Goal: Find specific page/section: Find specific page/section

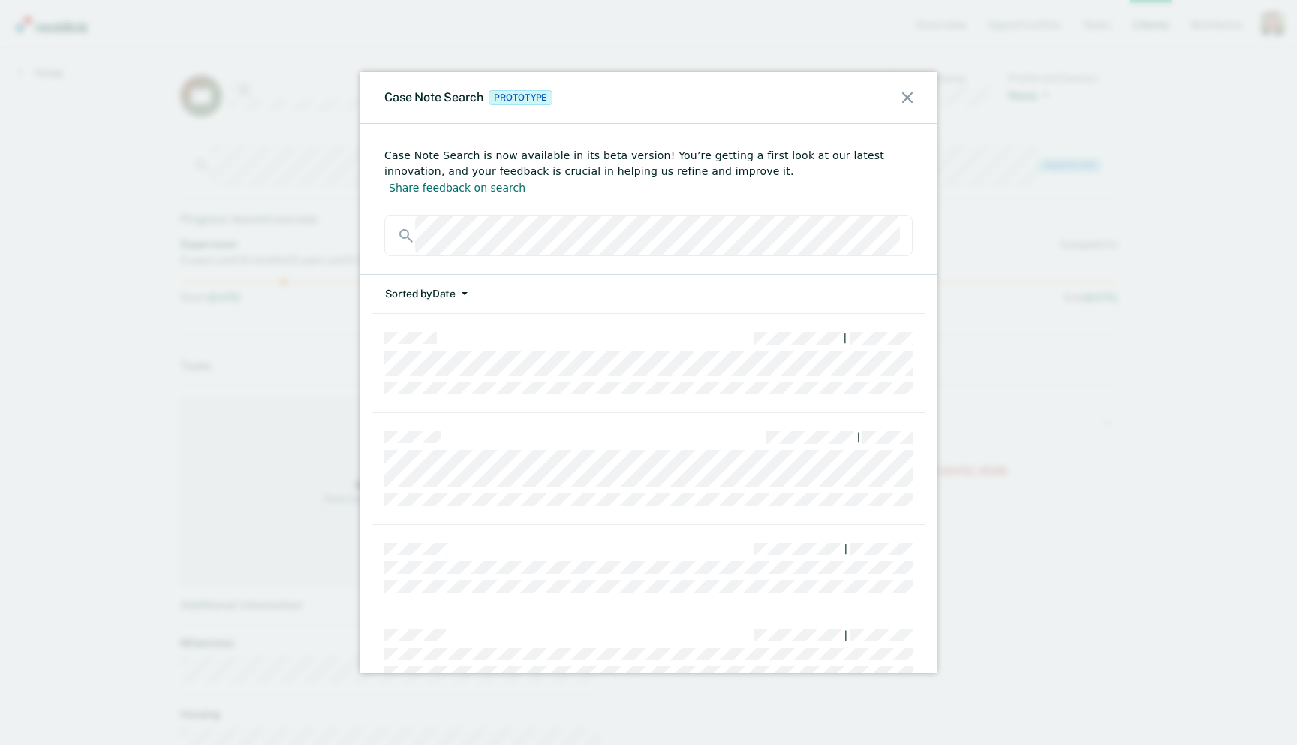
scroll to position [25, 0]
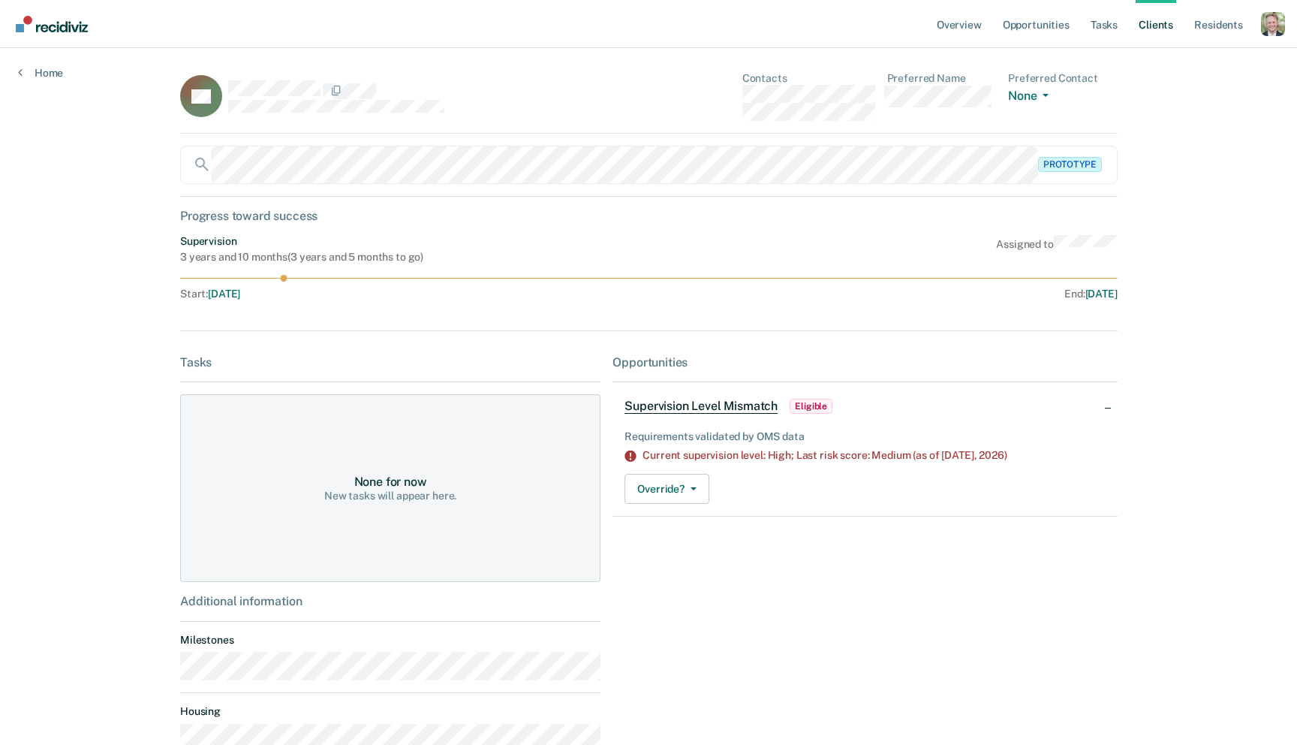
click at [490, 56] on main "SA Contacts Preferred Name Preferred Contact None Call Text Email None Prototyp…" at bounding box center [648, 378] width 973 height 660
click at [610, 112] on div "SA Contacts Preferred Name Preferred Contact None Call Text Email None" at bounding box center [648, 103] width 937 height 62
click at [615, 92] on div "SA Contacts Preferred Name Preferred Contact None Call Text Email None" at bounding box center [648, 103] width 937 height 62
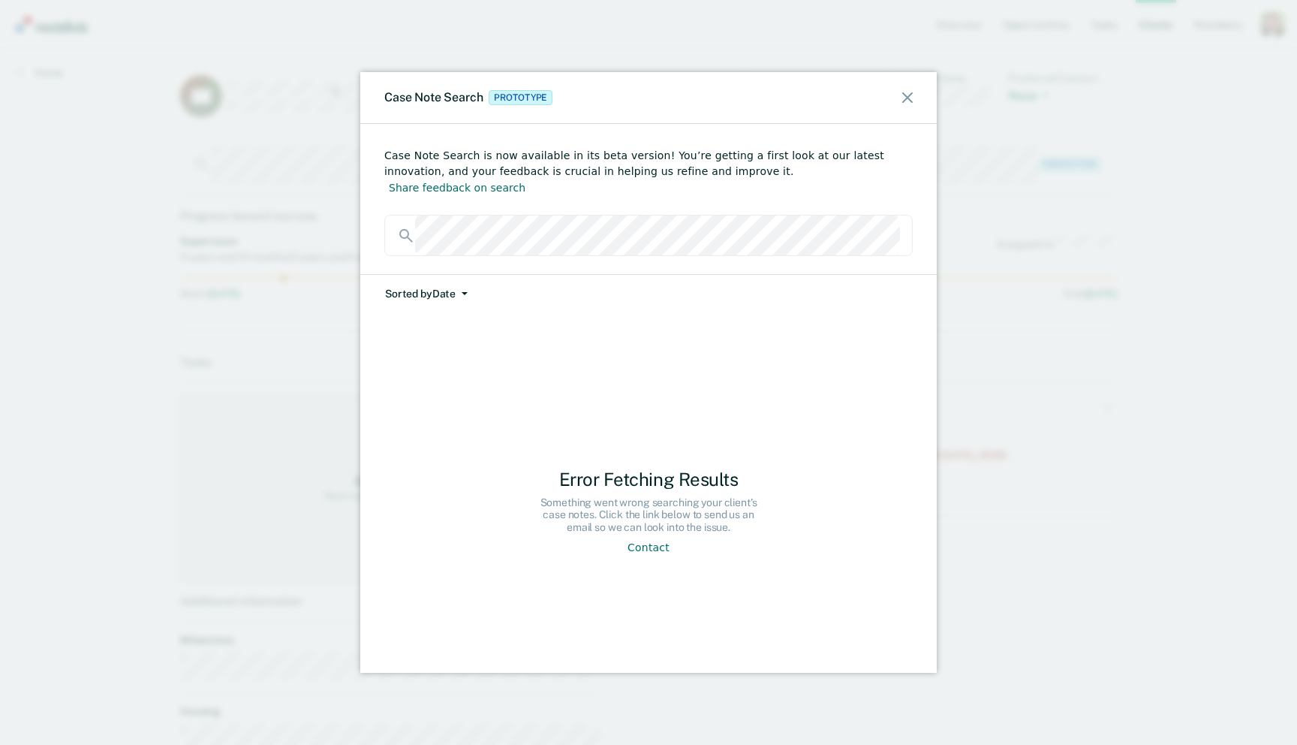
click at [905, 95] on icon at bounding box center [907, 97] width 11 height 11
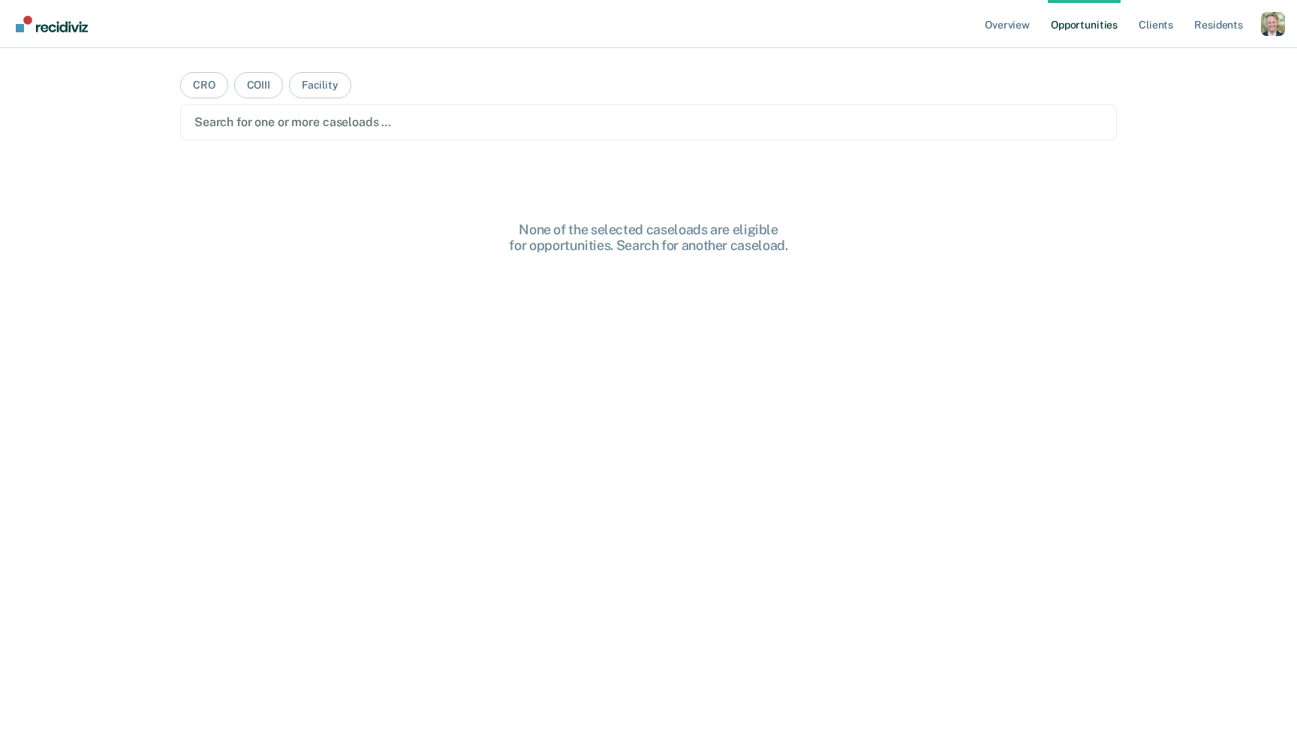
click at [1271, 26] on div "Profile dropdown button" at bounding box center [1273, 24] width 24 height 24
click at [1185, 57] on link "Profile" at bounding box center [1212, 60] width 121 height 12
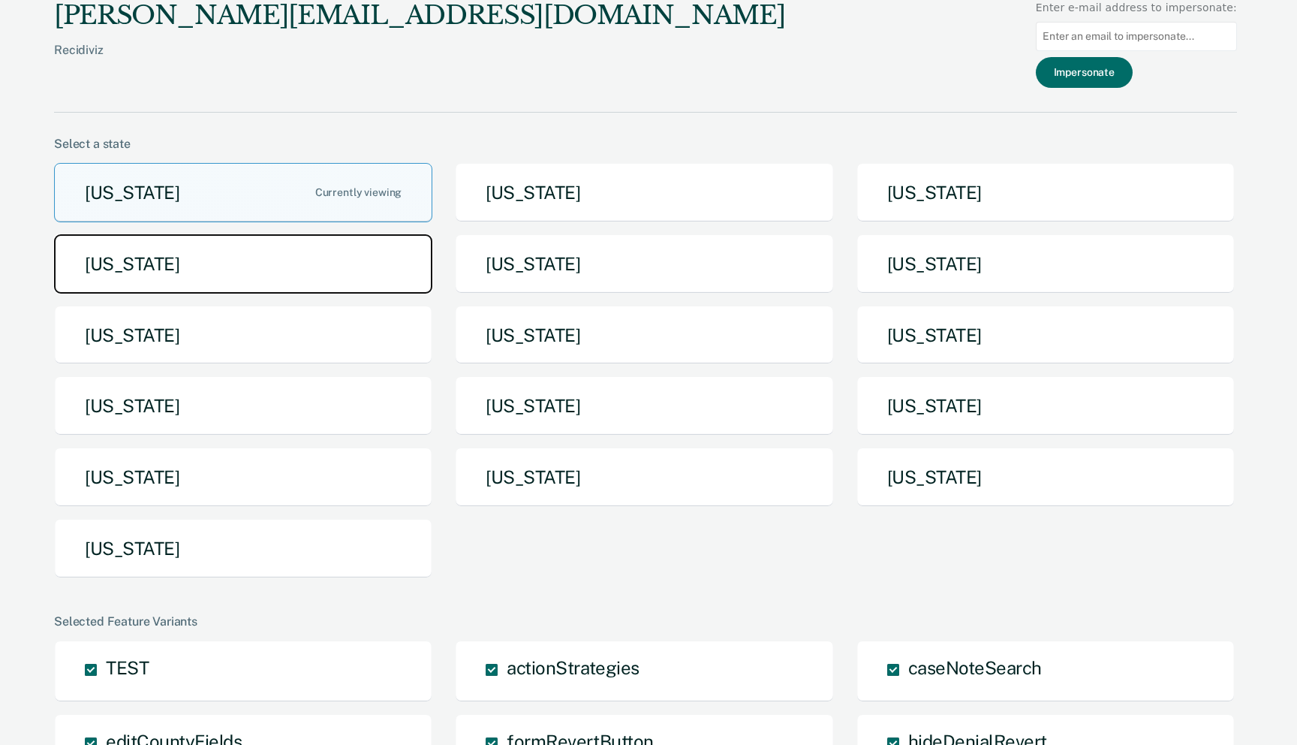
click at [383, 258] on button "Idaho" at bounding box center [243, 263] width 378 height 59
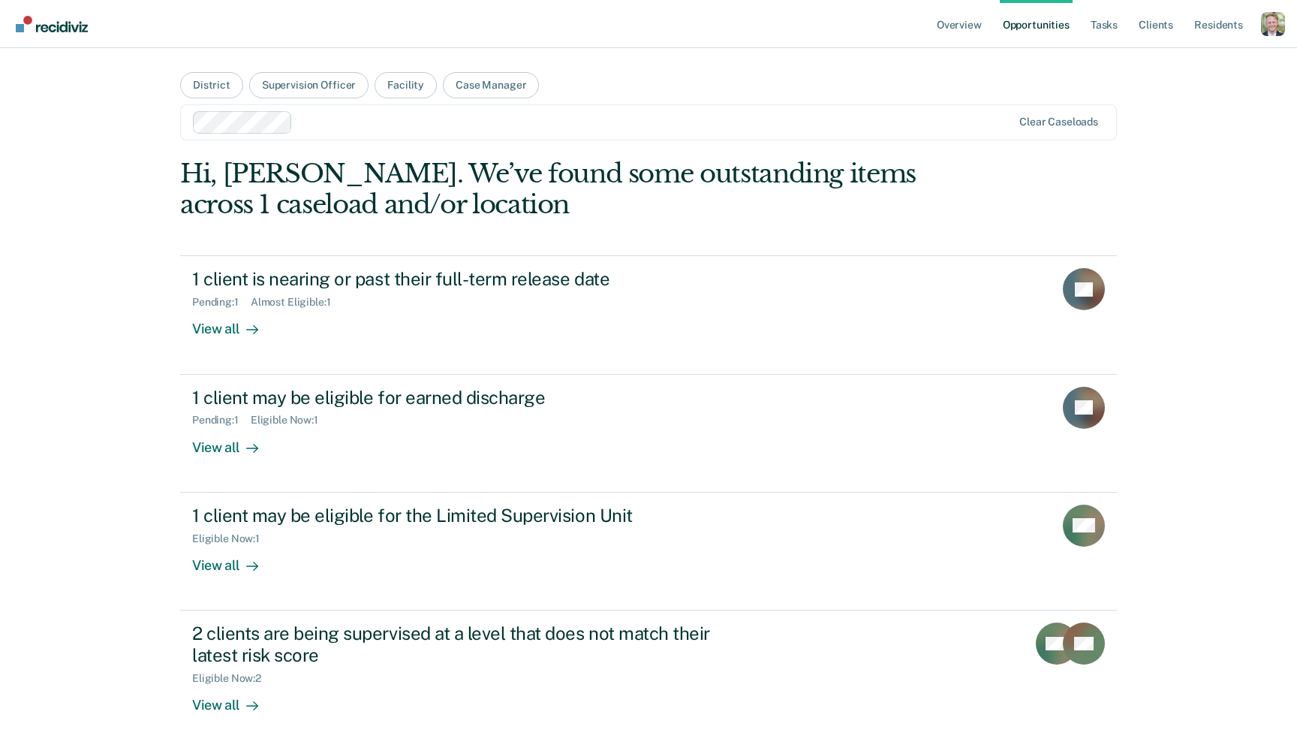
click at [1177, 26] on ul "Overview Opportunities Tasks Client s Resident s" at bounding box center [1097, 24] width 327 height 48
click at [1162, 26] on link "Client s" at bounding box center [1156, 24] width 41 height 48
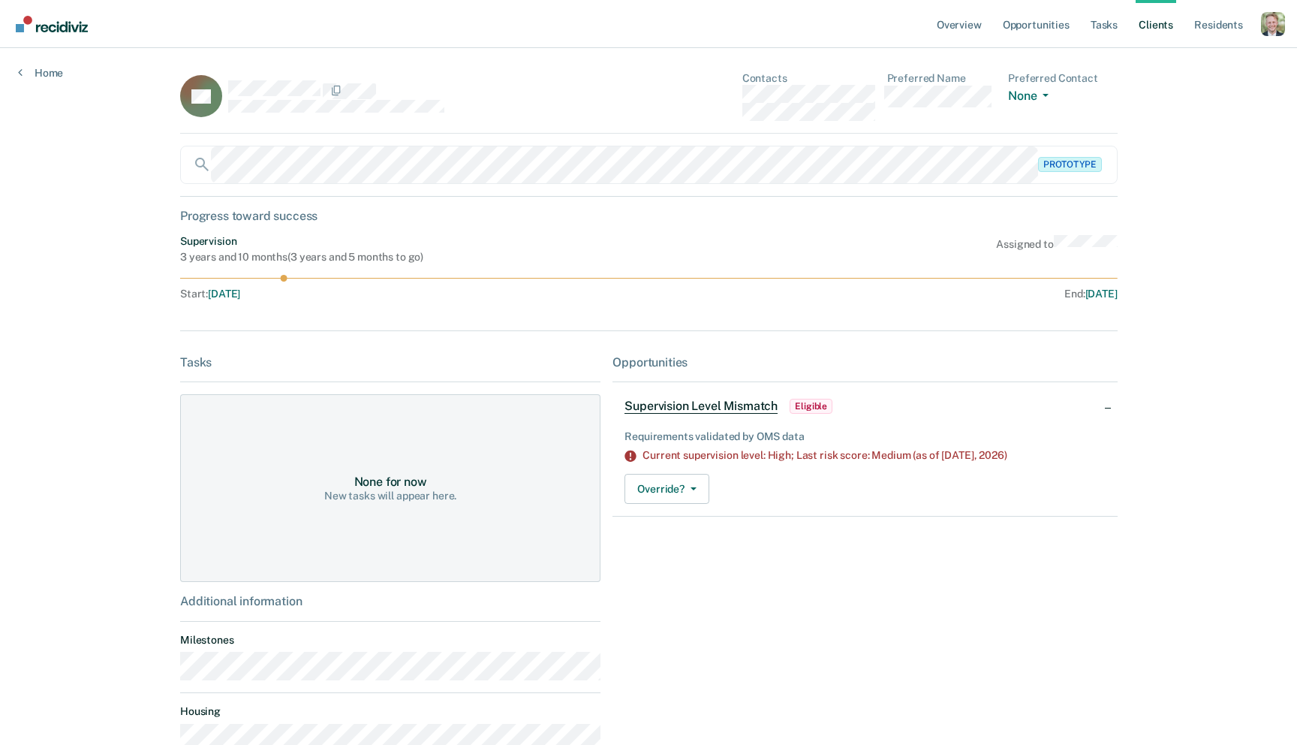
click at [410, 143] on div "SA Contacts Preferred Name Preferred Contact None Call Text Email None Prototyp…" at bounding box center [648, 521] width 937 height 899
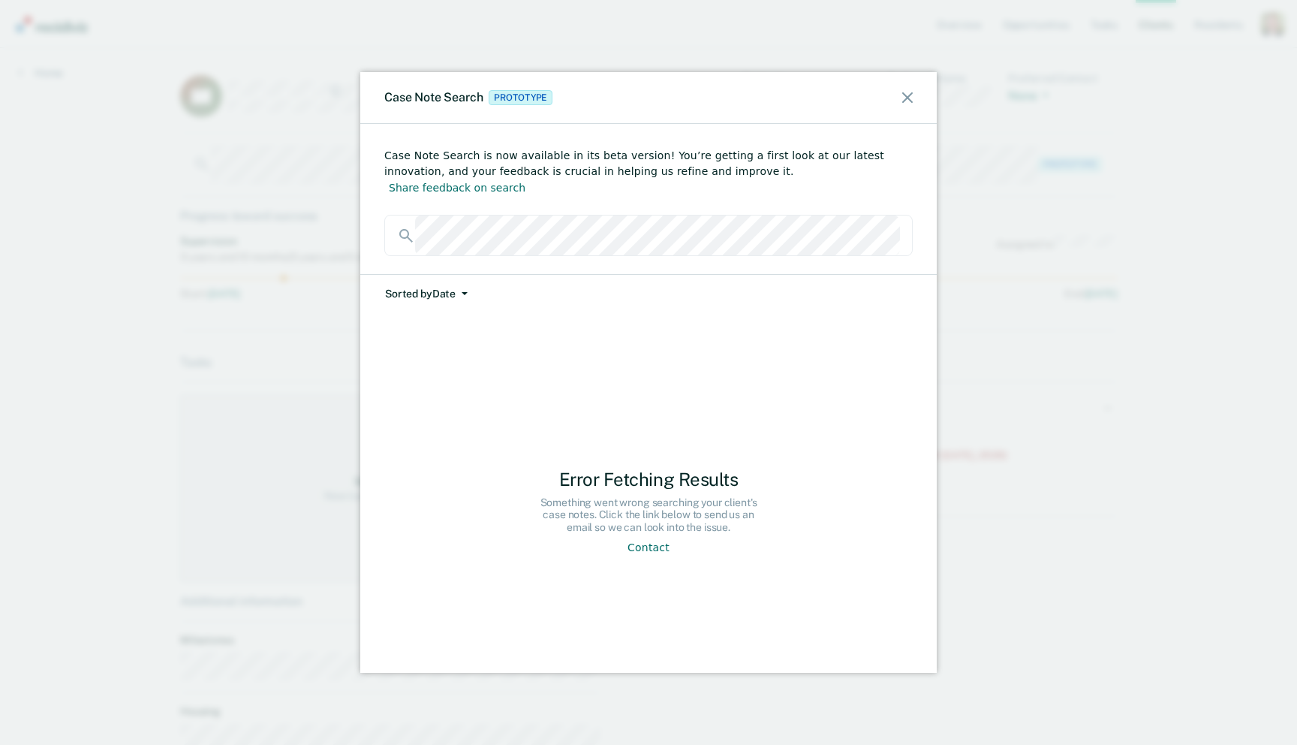
click at [913, 103] on div "Case Note Search Prototype" at bounding box center [648, 98] width 576 height 52
click at [904, 97] on icon at bounding box center [907, 97] width 11 height 11
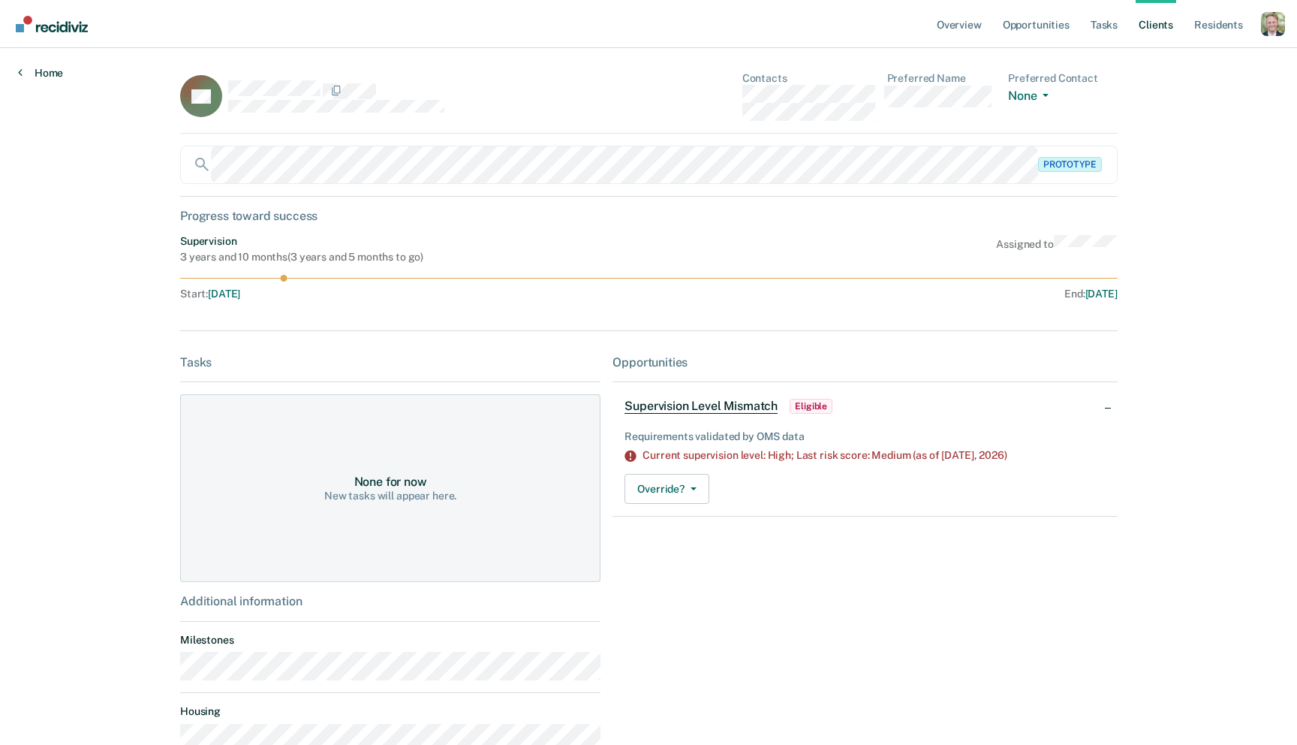
click at [40, 68] on link "Home" at bounding box center [40, 73] width 45 height 14
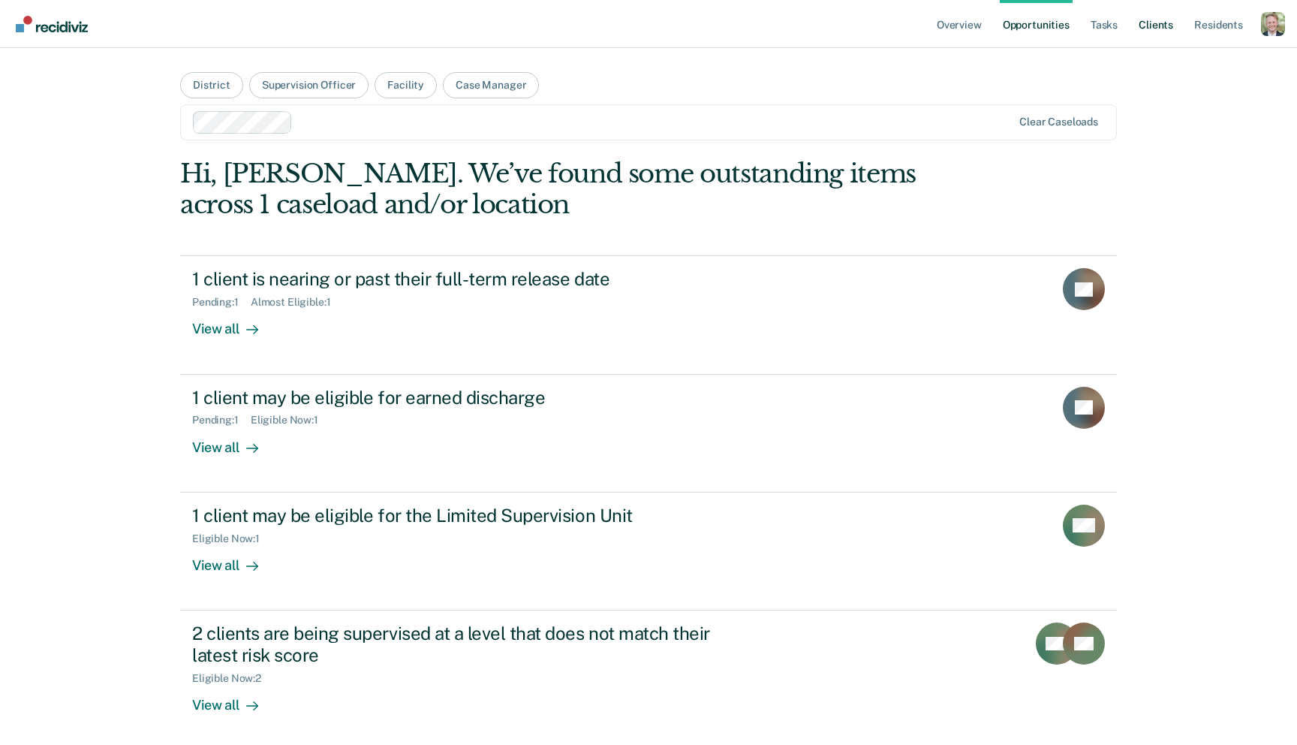
click at [1160, 22] on link "Client s" at bounding box center [1156, 24] width 41 height 48
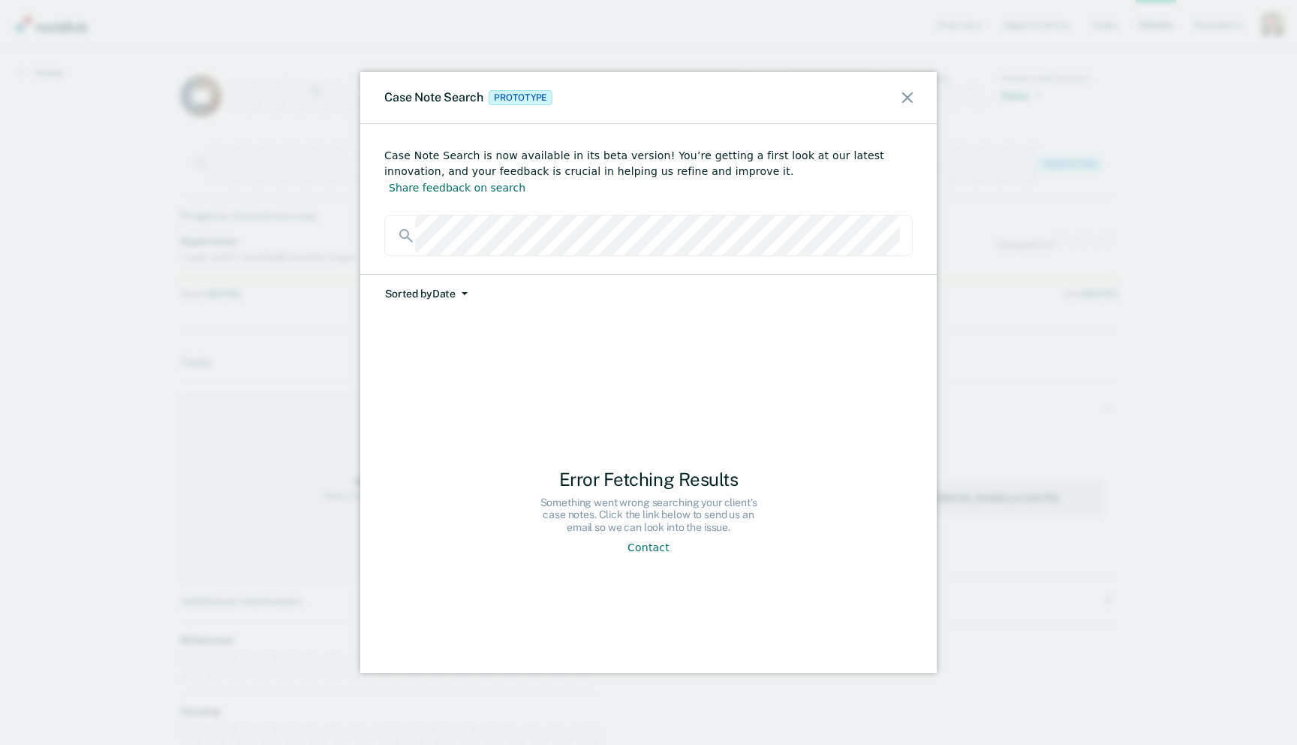
click at [902, 100] on icon at bounding box center [907, 97] width 11 height 11
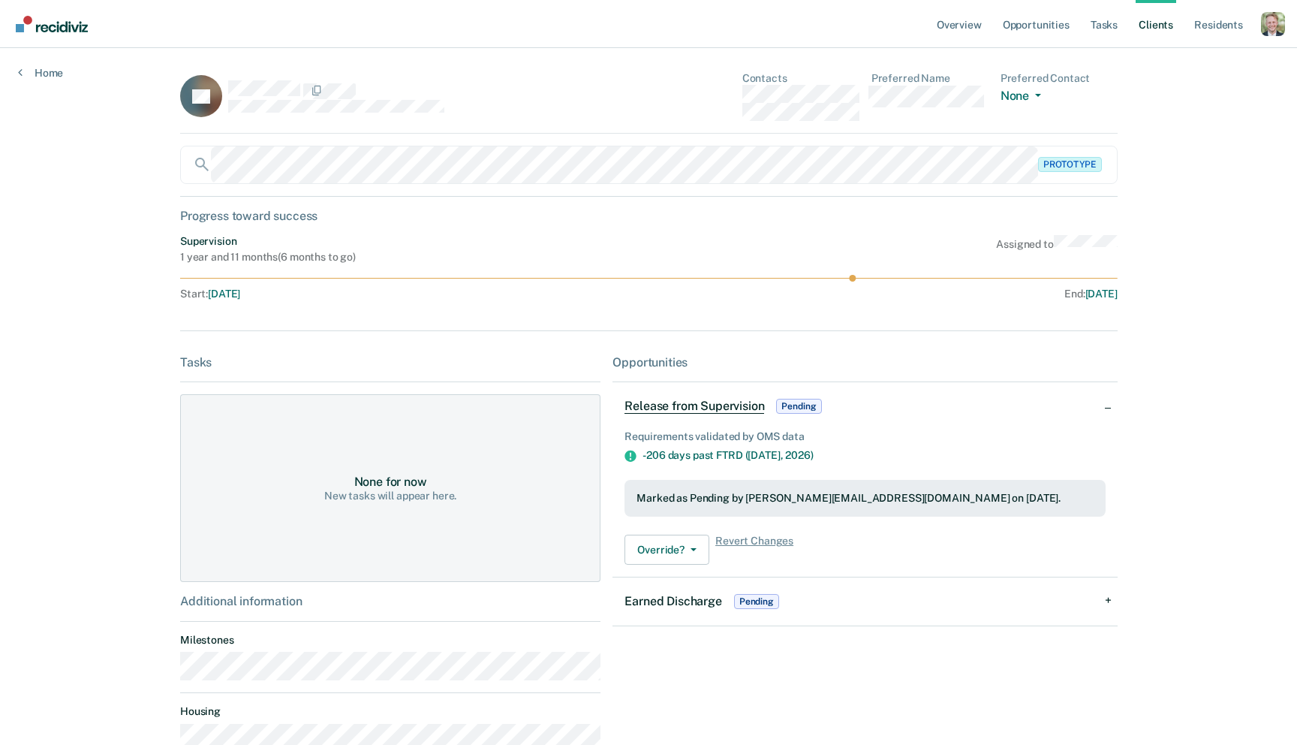
click at [76, 87] on div "Overview Opportunities Tasks Client s Resident s Profile Go to System-Level Tre…" at bounding box center [648, 372] width 1297 height 745
click at [50, 70] on link "Home" at bounding box center [40, 73] width 45 height 14
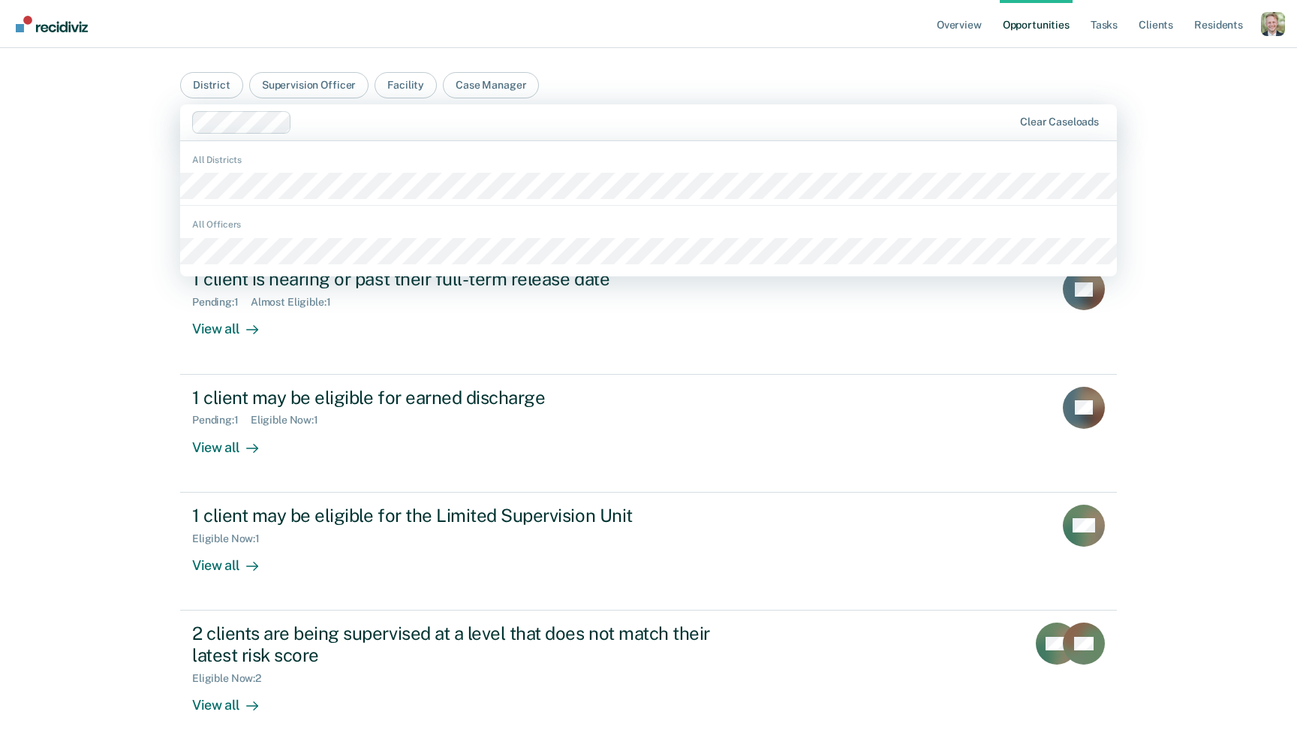
click at [839, 125] on div at bounding box center [655, 121] width 715 height 17
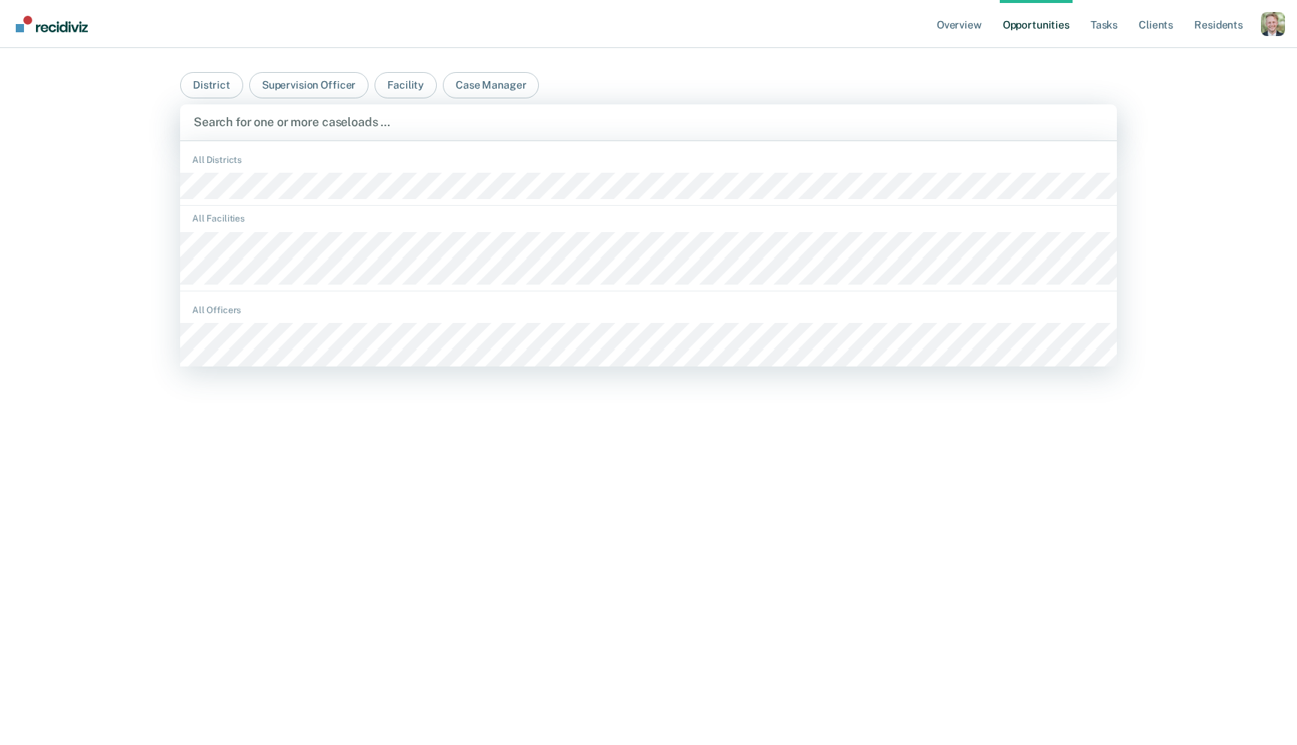
scroll to position [22, 0]
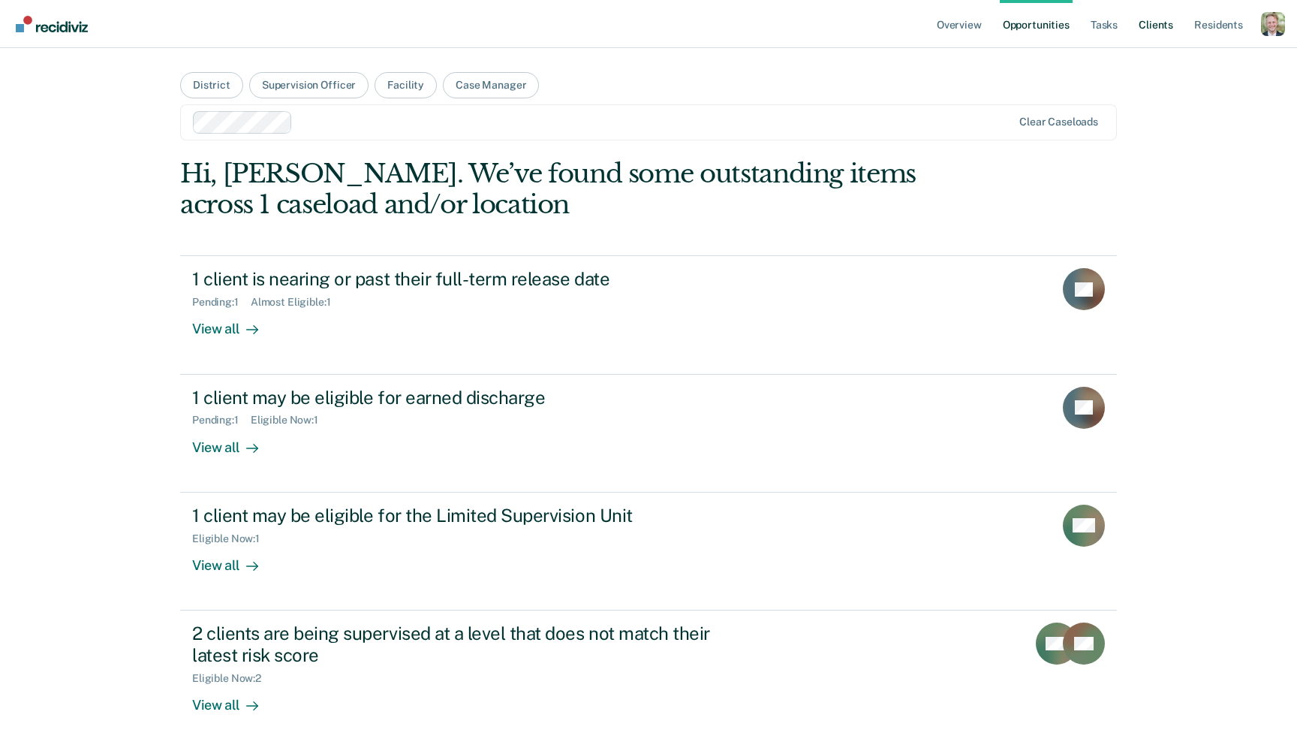
click at [1151, 27] on link "Client s" at bounding box center [1156, 24] width 41 height 48
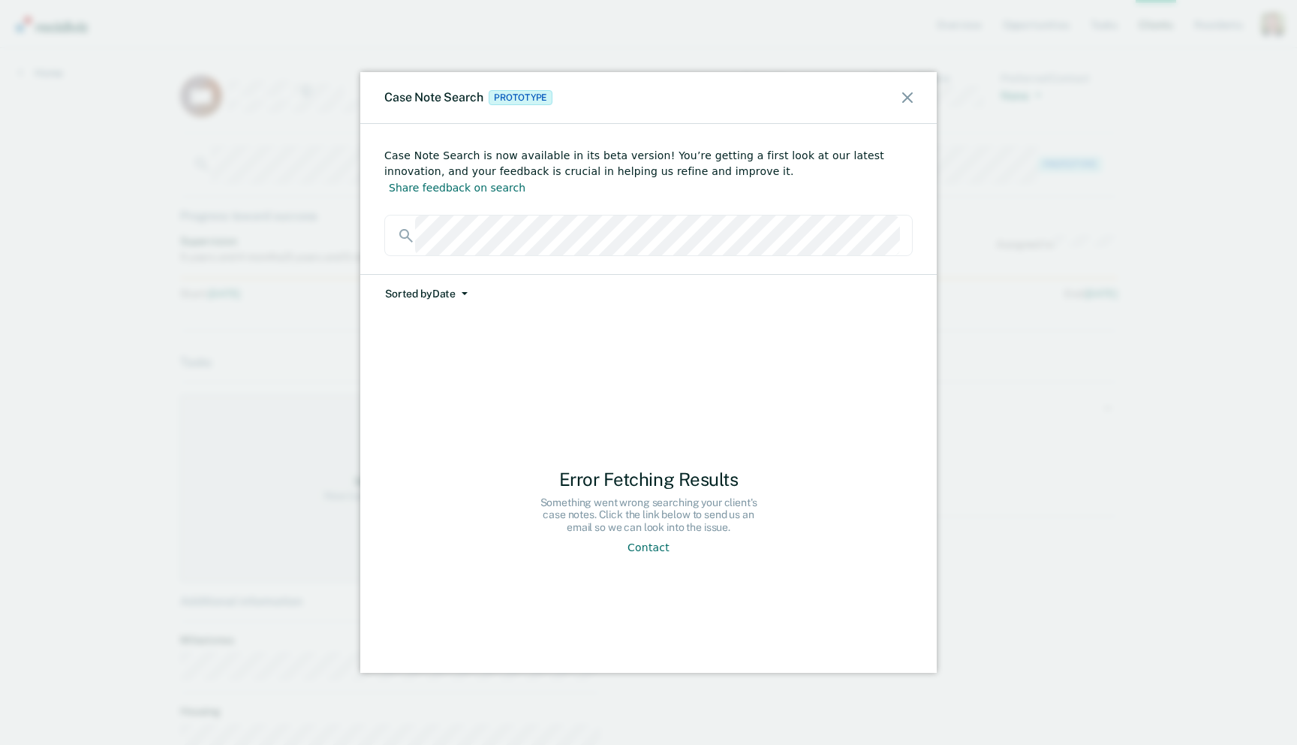
click at [277, 169] on div "Case Note Search Prototype Case Note Search is now available in its beta versio…" at bounding box center [648, 372] width 1297 height 745
click at [276, 116] on div "Case Note Search Prototype Case Note Search is now available in its beta versio…" at bounding box center [648, 372] width 1297 height 745
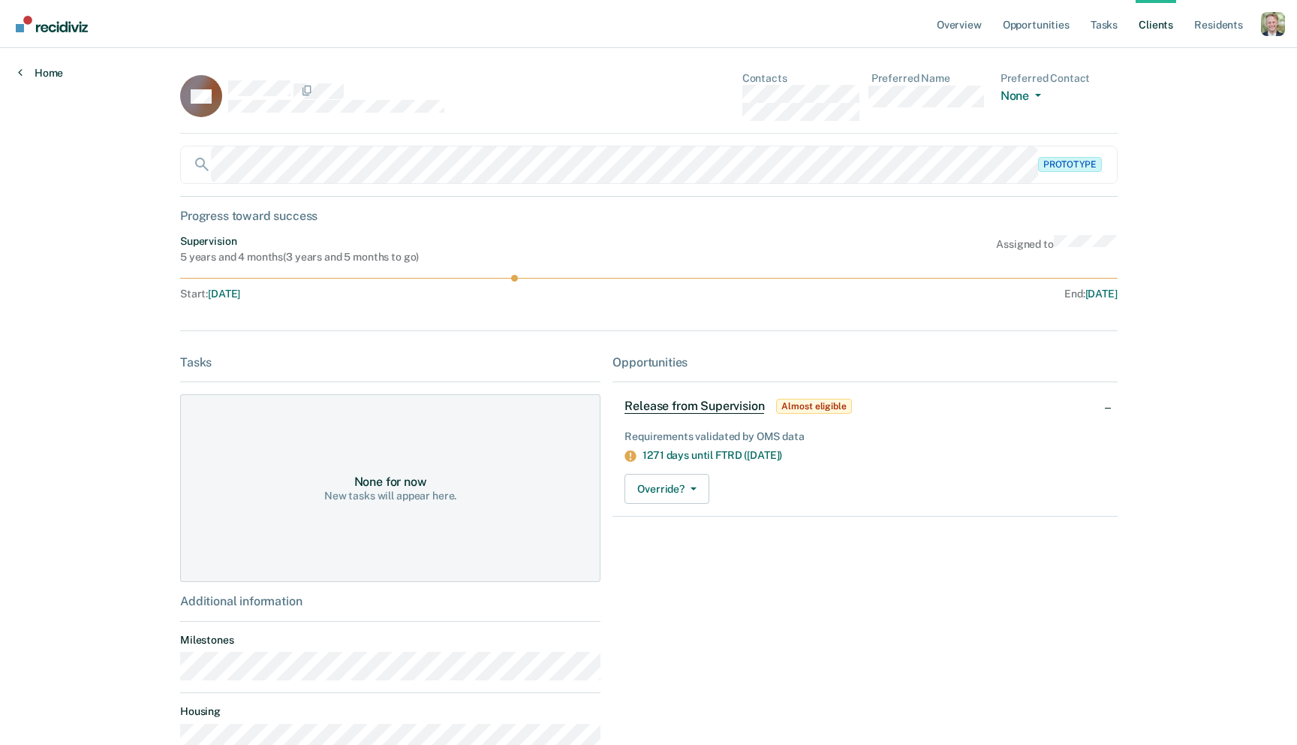
click at [60, 74] on link "Home" at bounding box center [40, 73] width 45 height 14
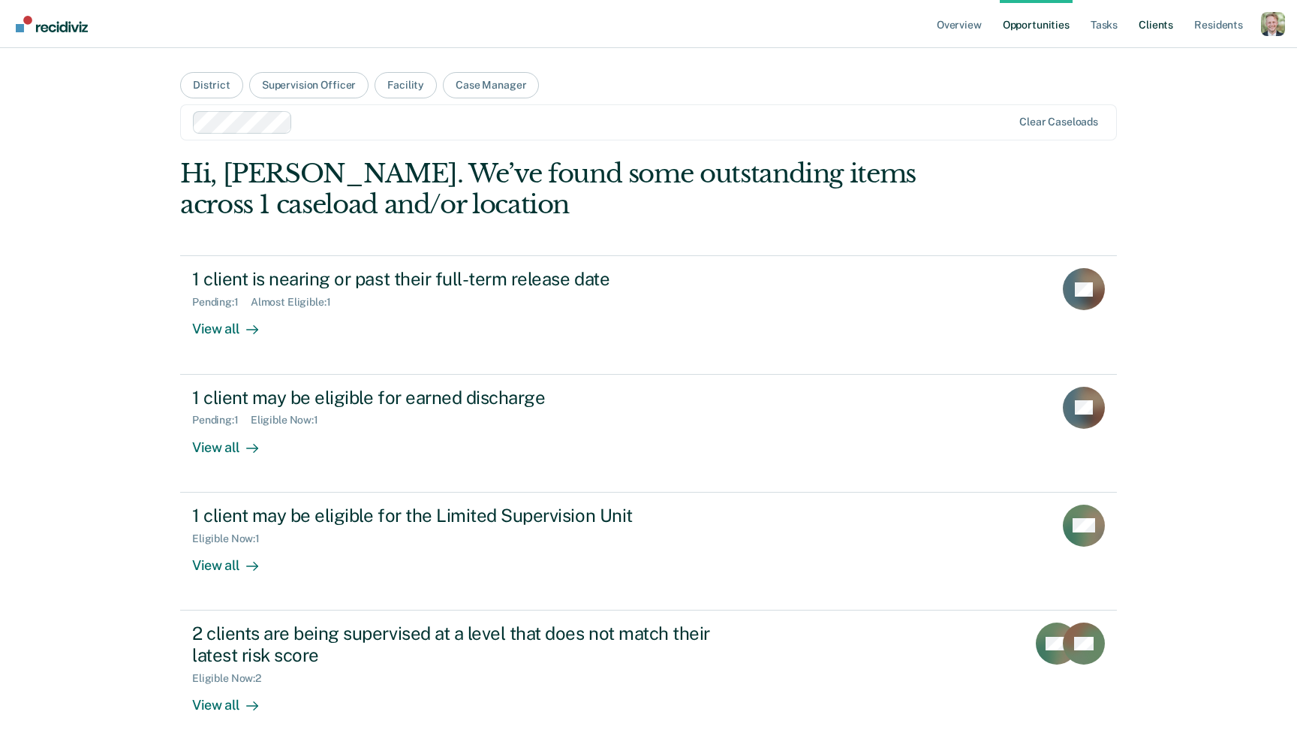
click at [1147, 11] on link "Client s" at bounding box center [1156, 24] width 41 height 48
